Goal: Find specific page/section: Find specific page/section

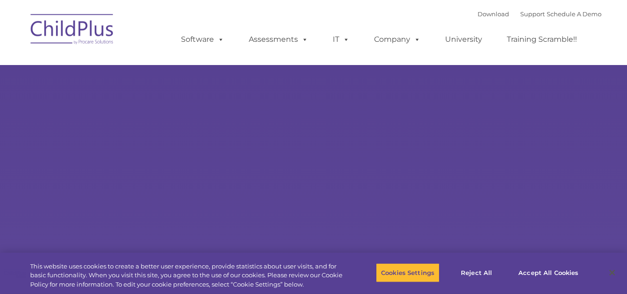
select select "MEDIUM"
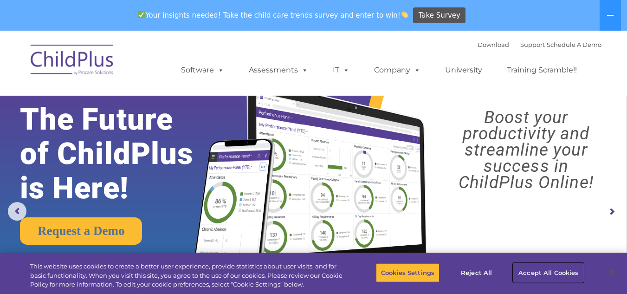
click at [536, 274] on button "Accept All Cookies" at bounding box center [548, 272] width 70 height 19
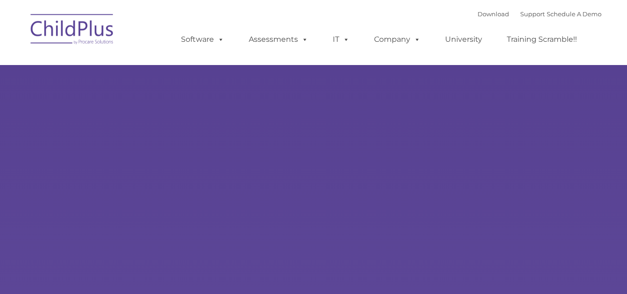
type input ""
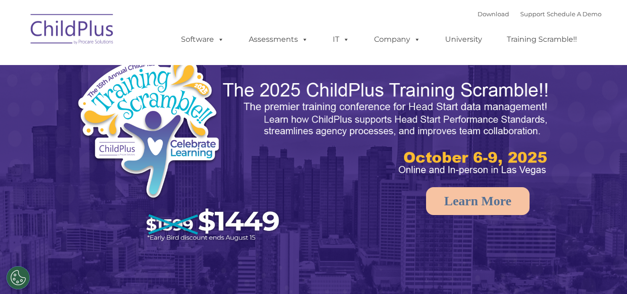
select select "MEDIUM"
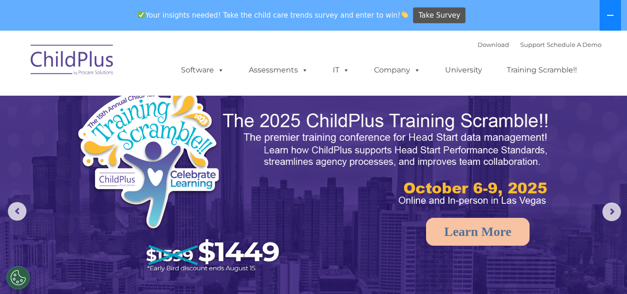
click at [609, 16] on icon at bounding box center [610, 15] width 6 height 1
